Goal: Task Accomplishment & Management: Manage account settings

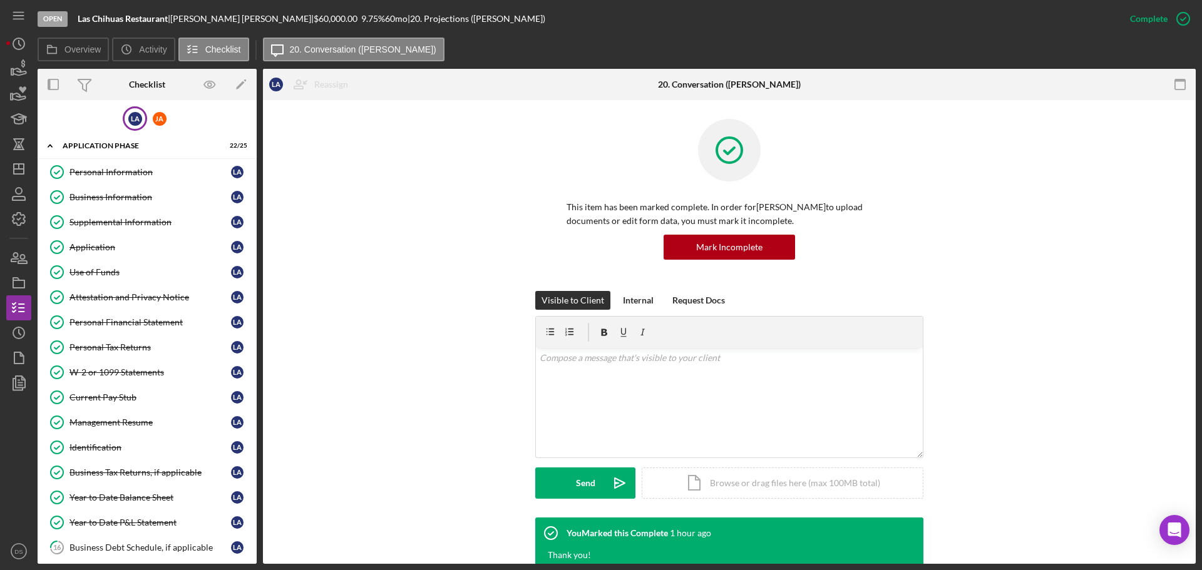
scroll to position [125, 0]
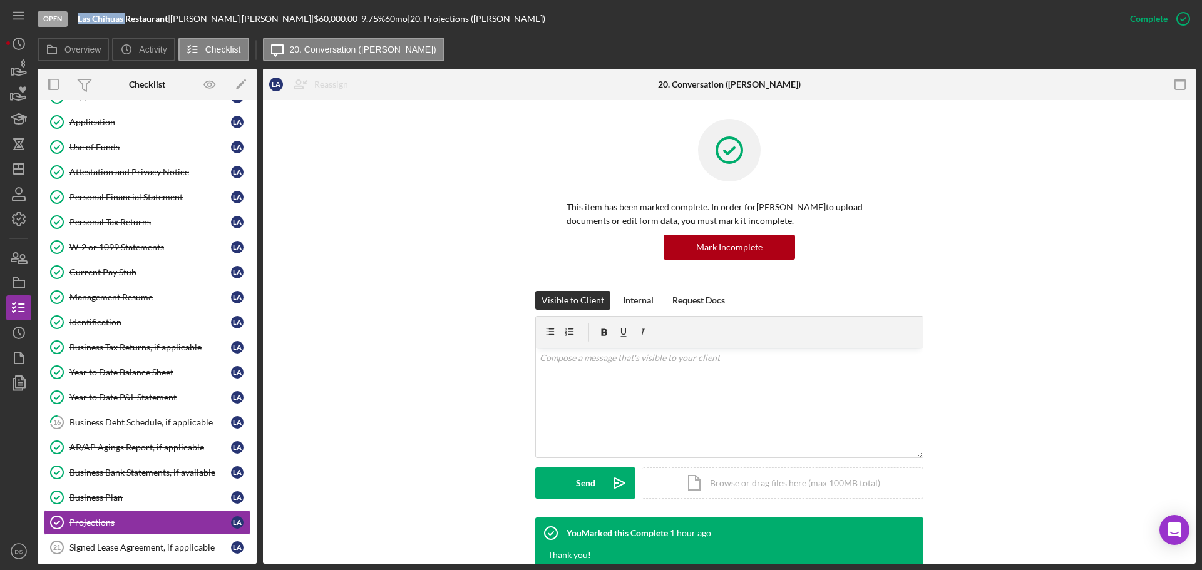
drag, startPoint x: 79, startPoint y: 16, endPoint x: 126, endPoint y: 18, distance: 47.0
click at [126, 18] on b "Las Chihuas Restaurant" at bounding box center [123, 18] width 90 height 11
copy b "Las Chihuas"
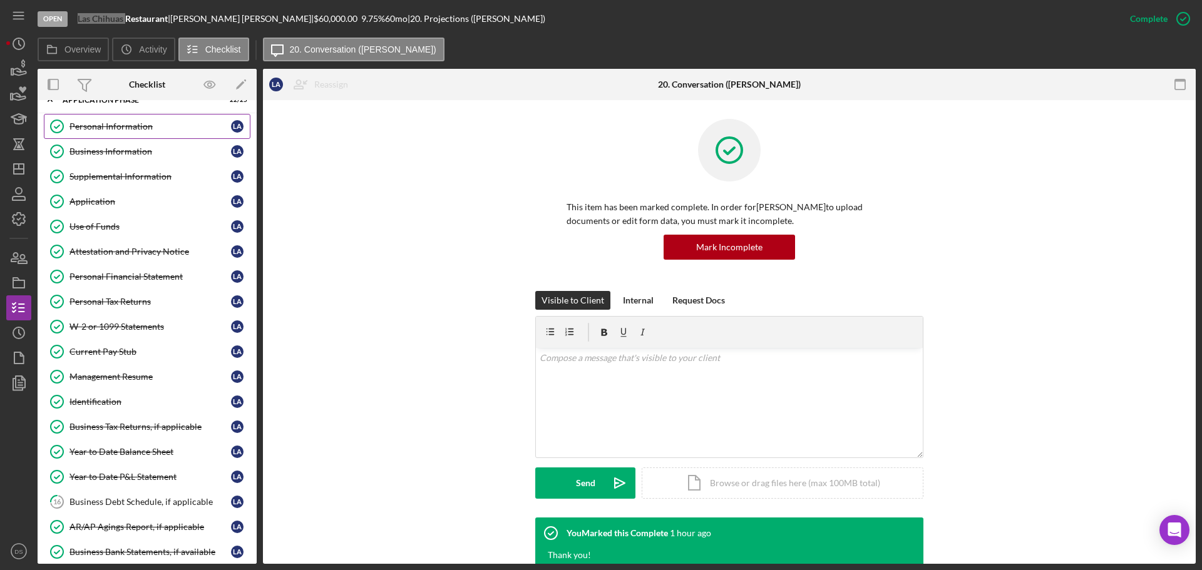
scroll to position [0, 0]
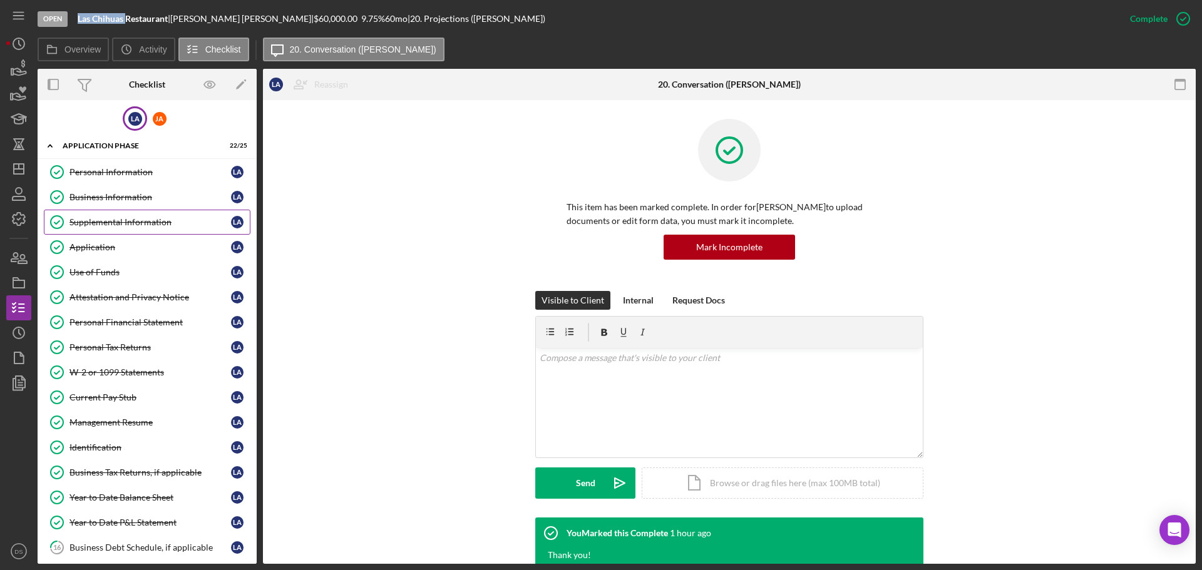
click at [131, 234] on link "Supplemental Information Supplemental Information L A" at bounding box center [147, 222] width 207 height 25
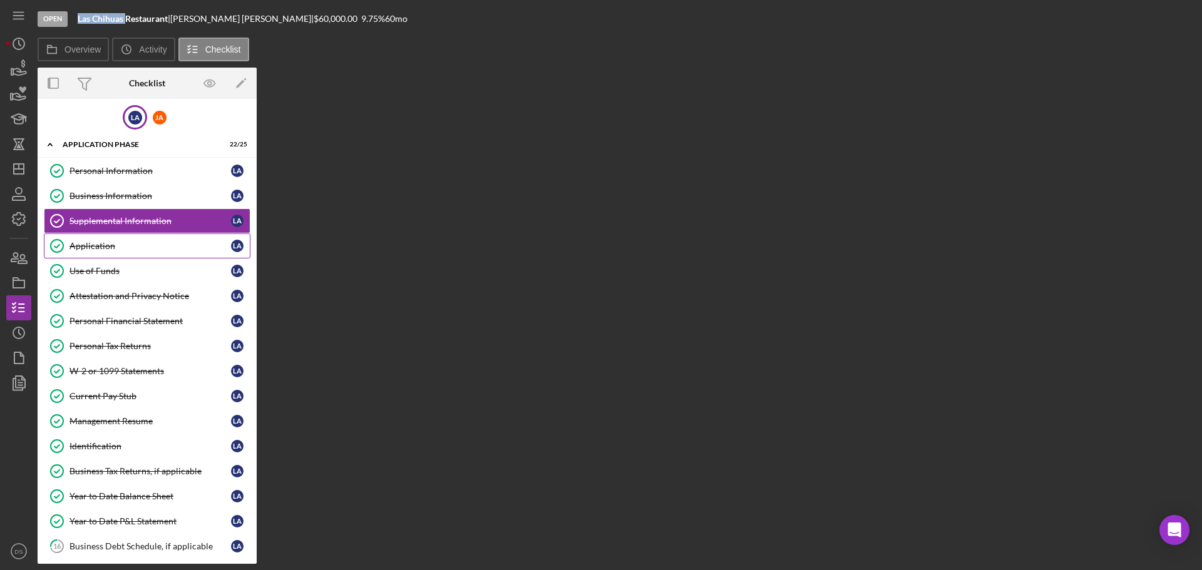
click at [130, 242] on div "Application" at bounding box center [149, 246] width 161 height 10
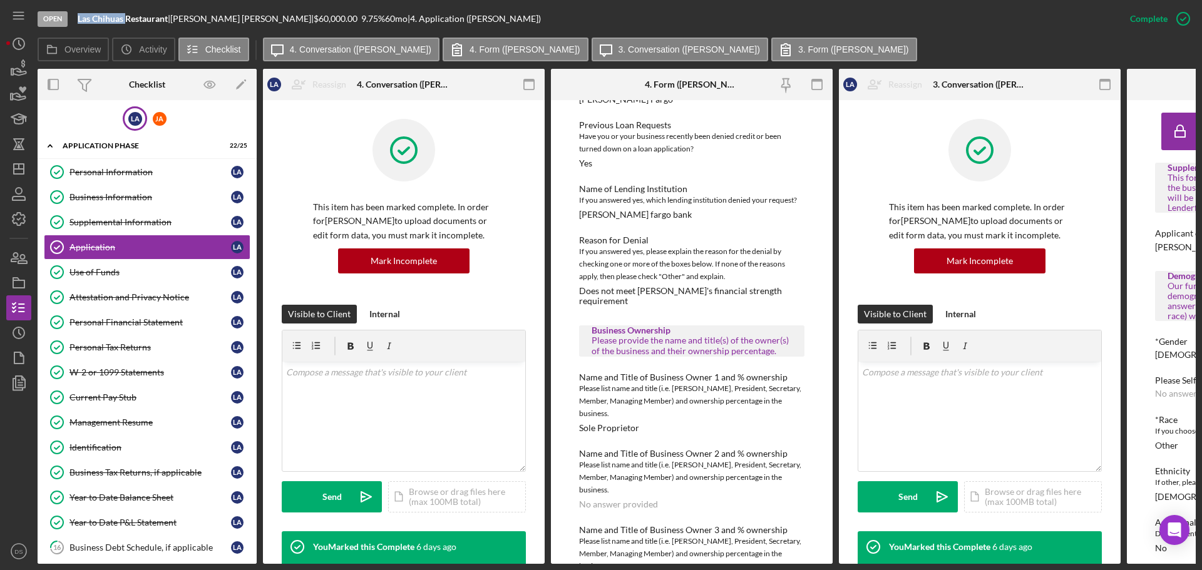
scroll to position [626, 0]
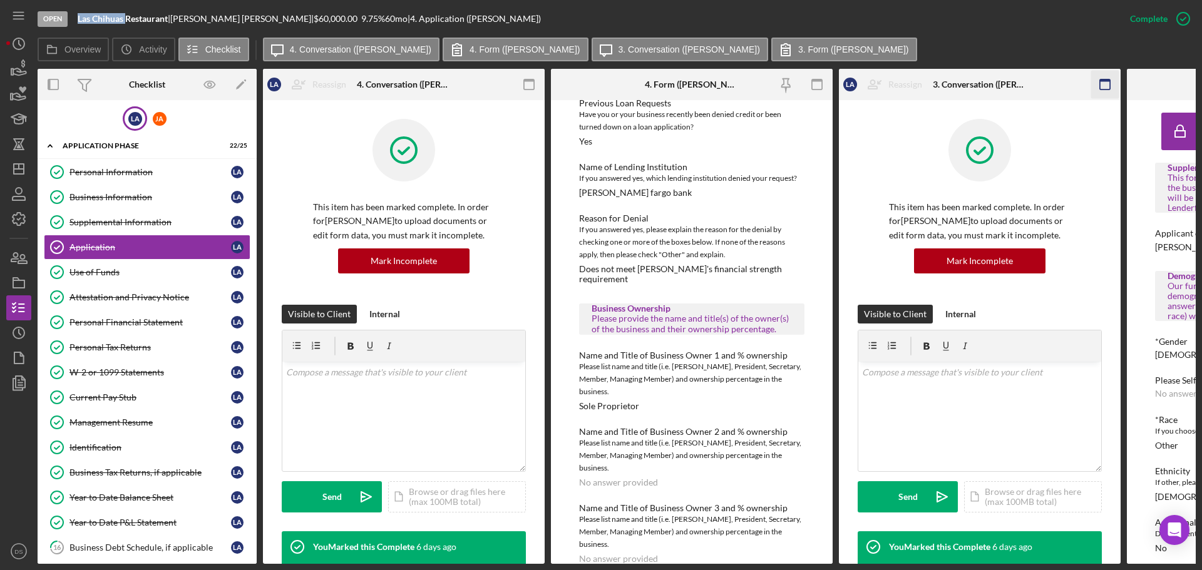
click at [1106, 87] on icon "button" at bounding box center [1105, 85] width 28 height 28
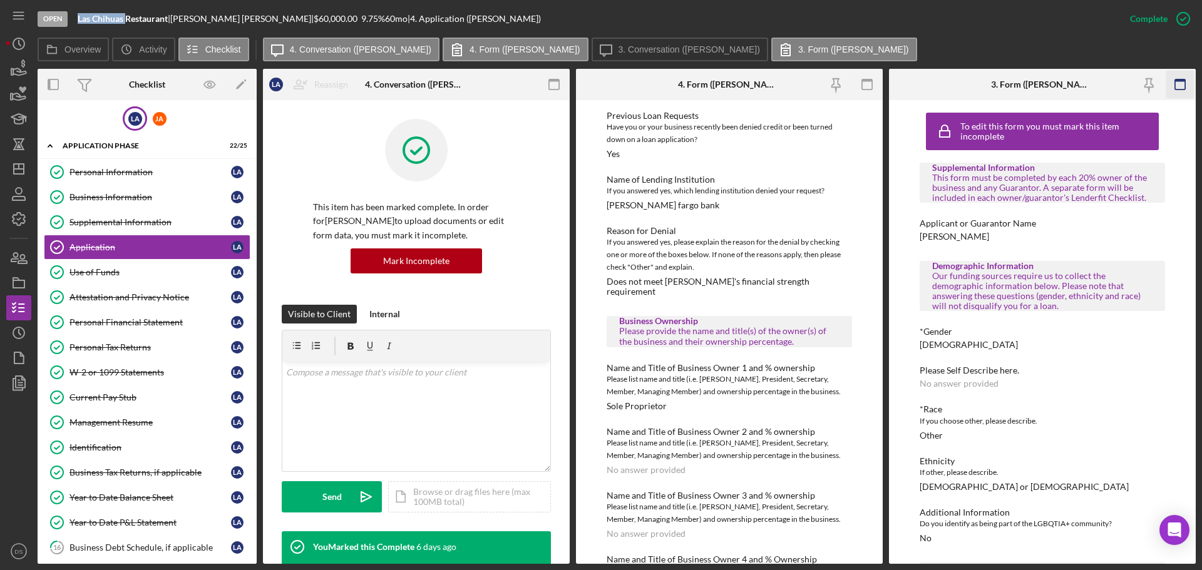
click at [1176, 83] on icon "button" at bounding box center [1179, 85] width 28 height 28
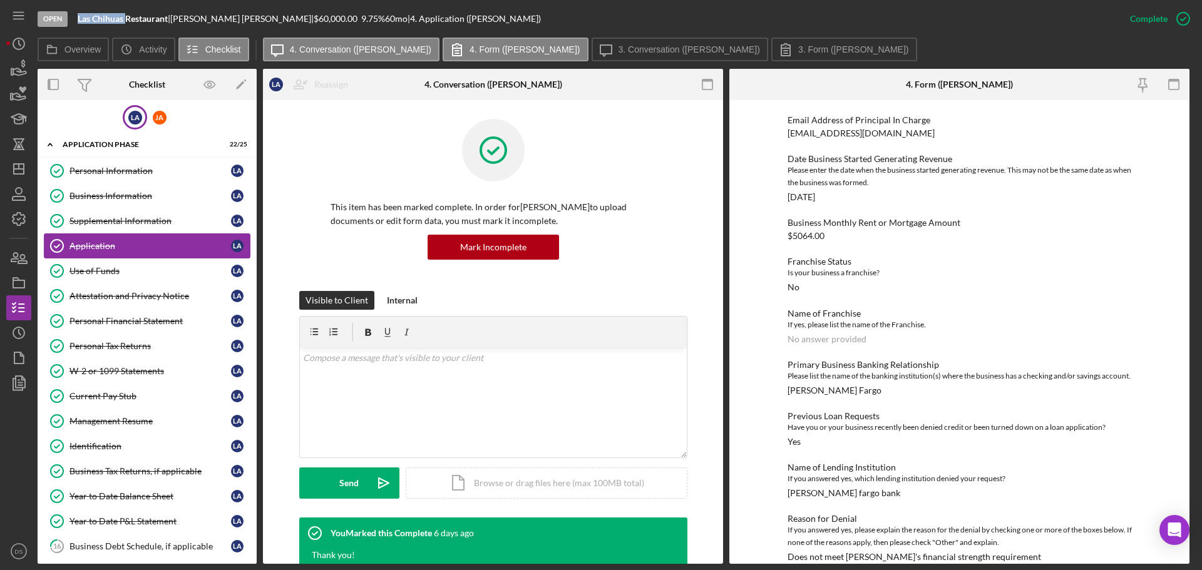
scroll to position [0, 0]
